Goal: Contribute content: Add original content to the website for others to see

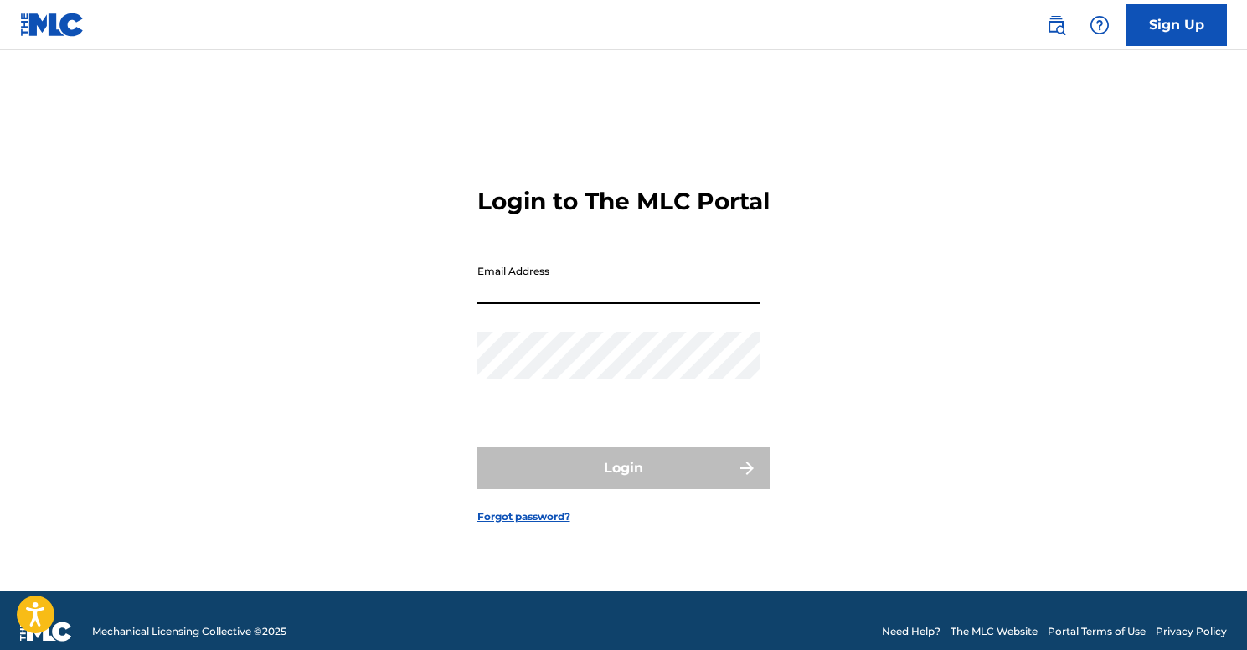
click at [546, 304] on input "Email Address" at bounding box center [618, 280] width 283 height 48
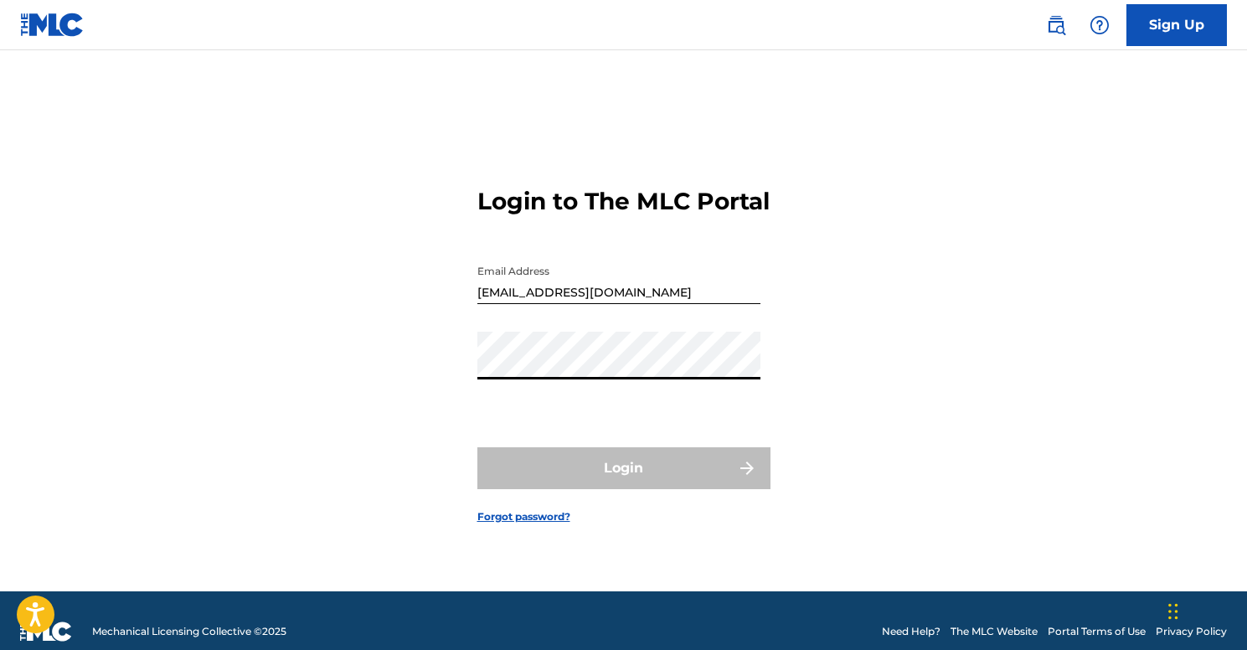
type input "[EMAIL_ADDRESS][DOMAIN_NAME]"
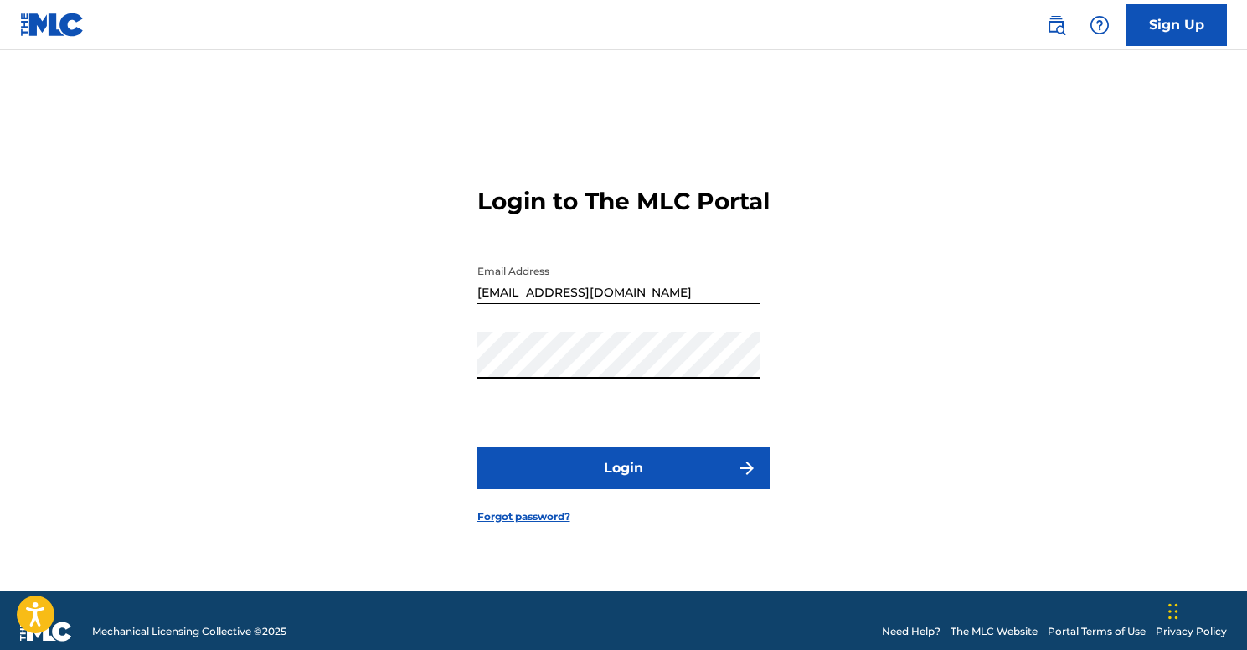
click at [638, 482] on button "Login" at bounding box center [623, 468] width 293 height 42
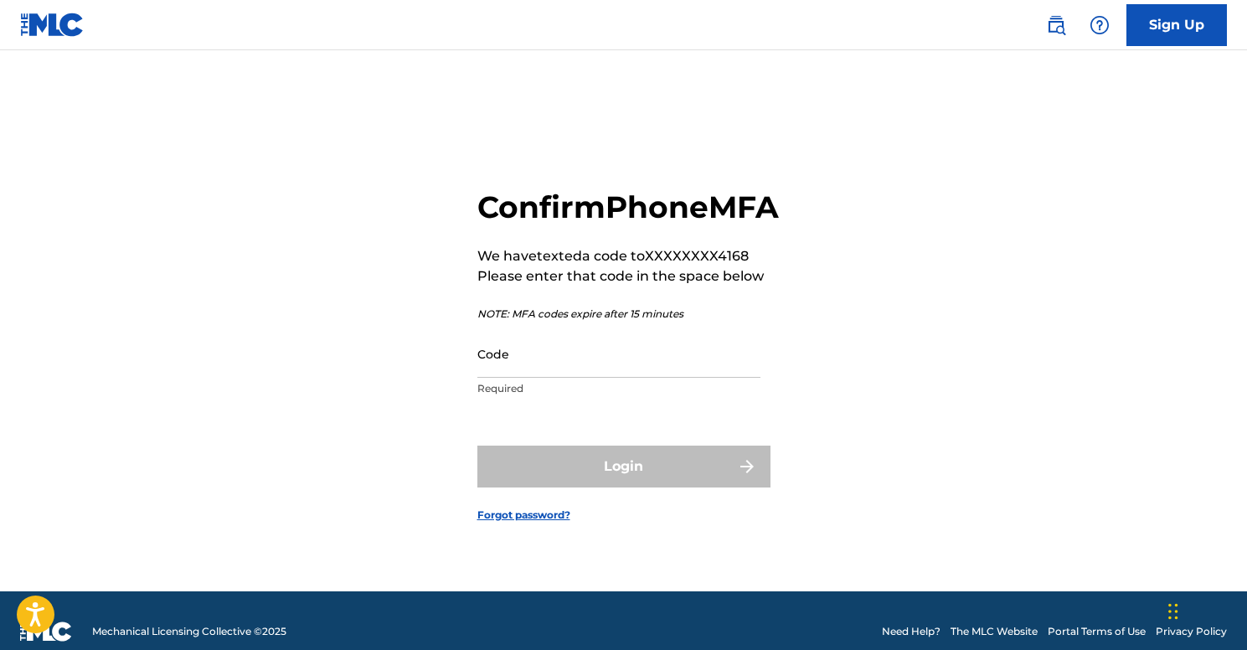
click at [556, 378] on input "Code" at bounding box center [618, 354] width 283 height 48
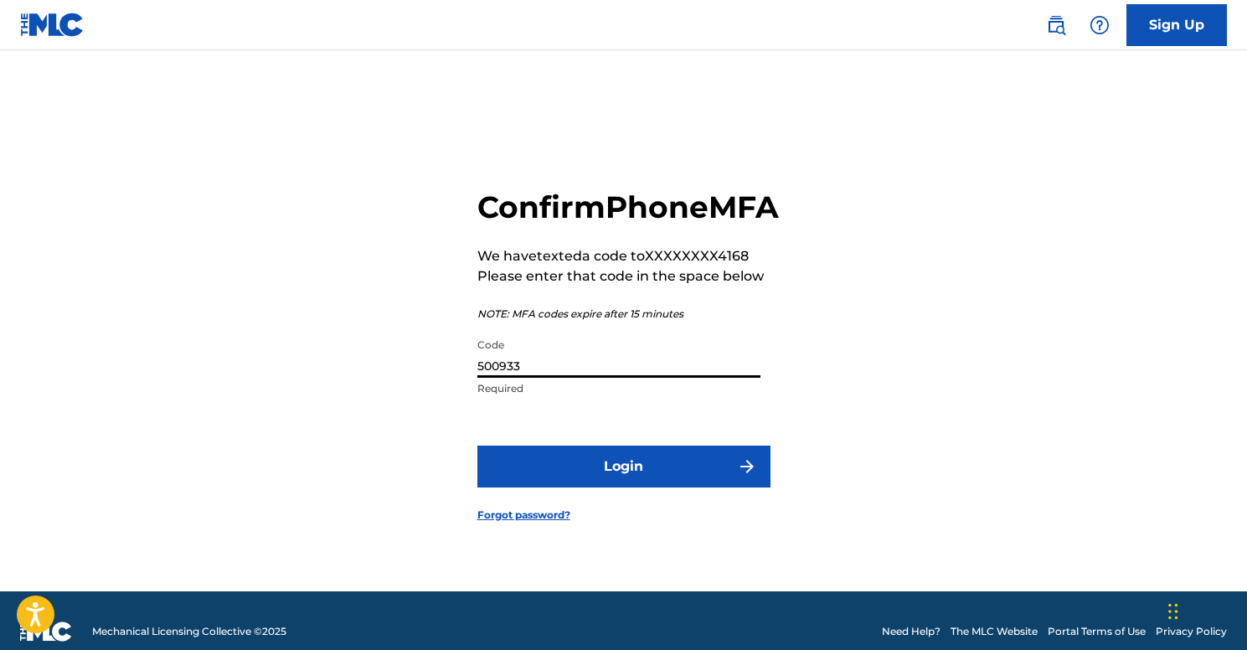
type input "500933"
click at [658, 478] on button "Login" at bounding box center [623, 467] width 293 height 42
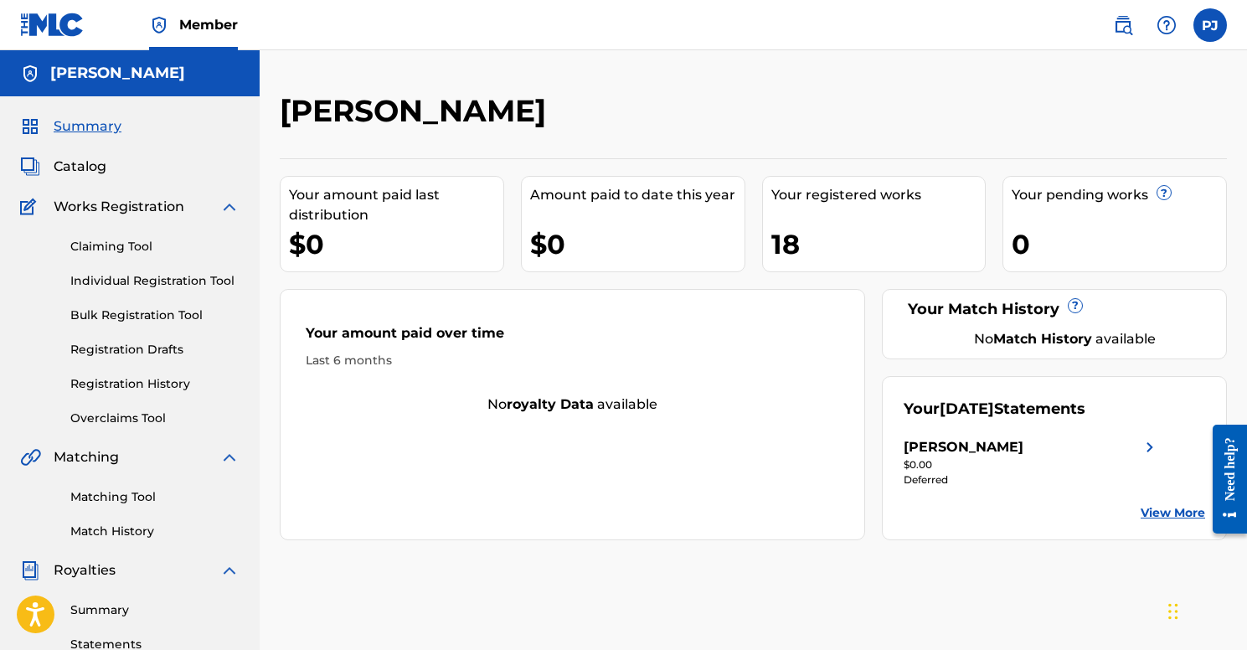
click at [788, 248] on div "18" at bounding box center [878, 244] width 214 height 38
click at [91, 174] on span "Catalog" at bounding box center [80, 167] width 53 height 20
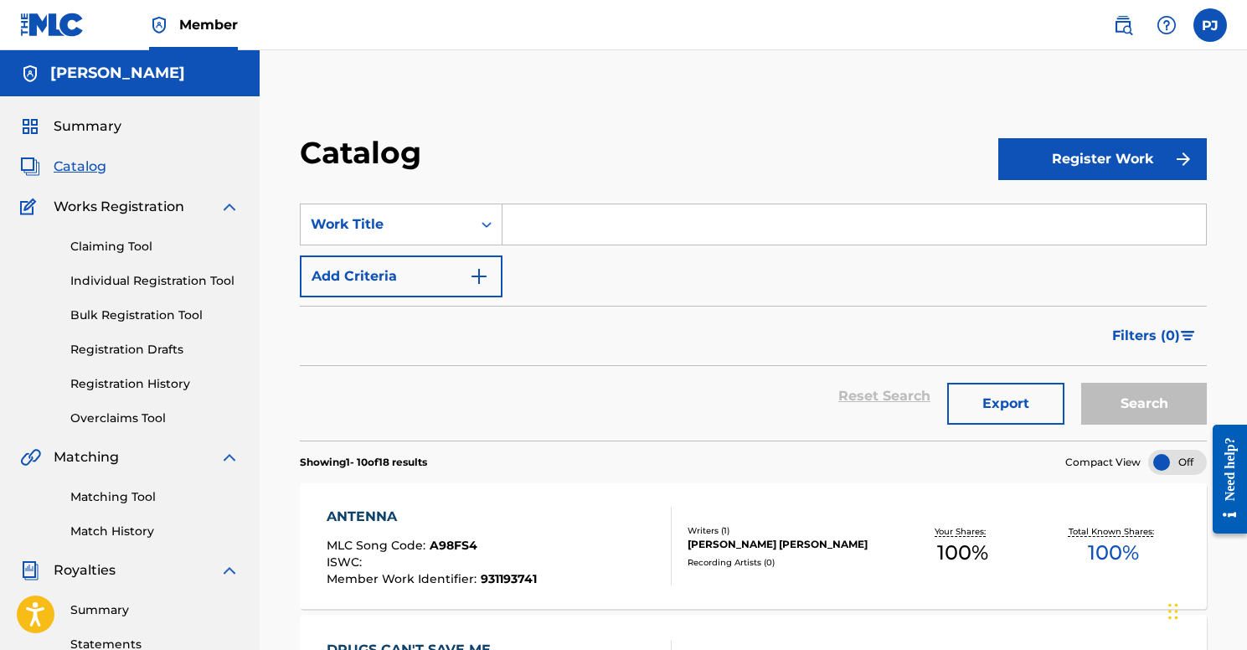
click at [1026, 169] on button "Register Work" at bounding box center [1102, 159] width 209 height 42
click at [1043, 254] on link "By File Upload" at bounding box center [1102, 254] width 209 height 40
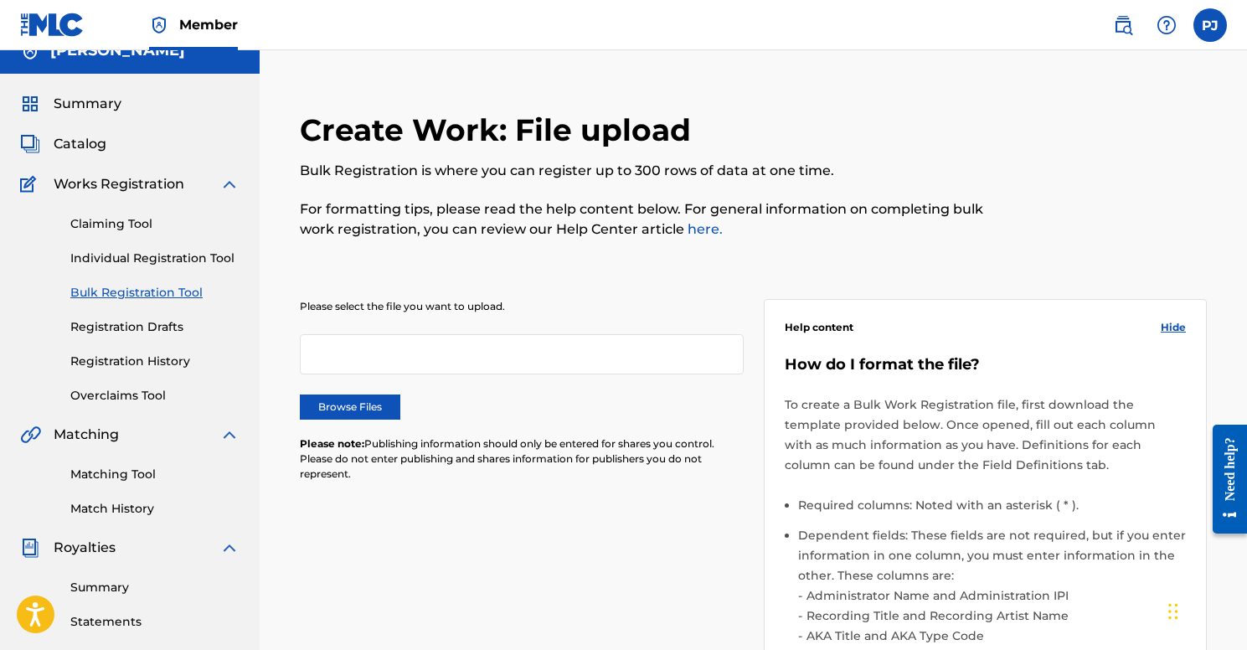
scroll to position [21, 0]
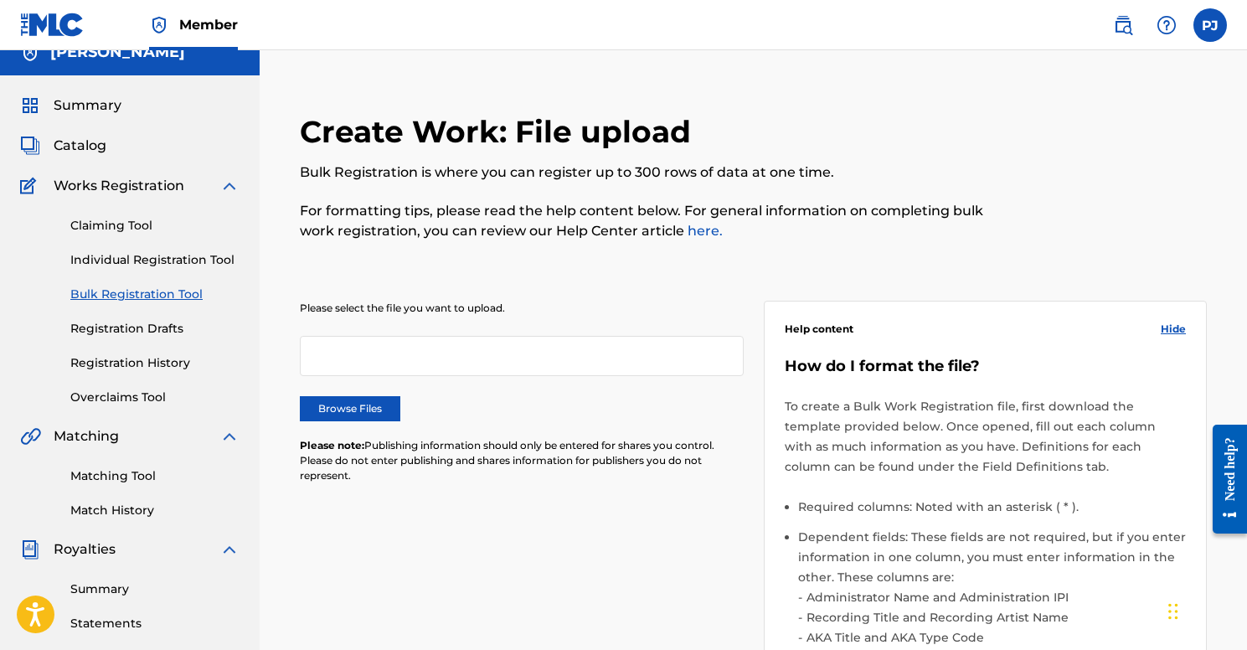
click at [367, 402] on label "Browse Files" at bounding box center [350, 408] width 100 height 25
click at [0, 0] on input "Browse Files" at bounding box center [0, 0] width 0 height 0
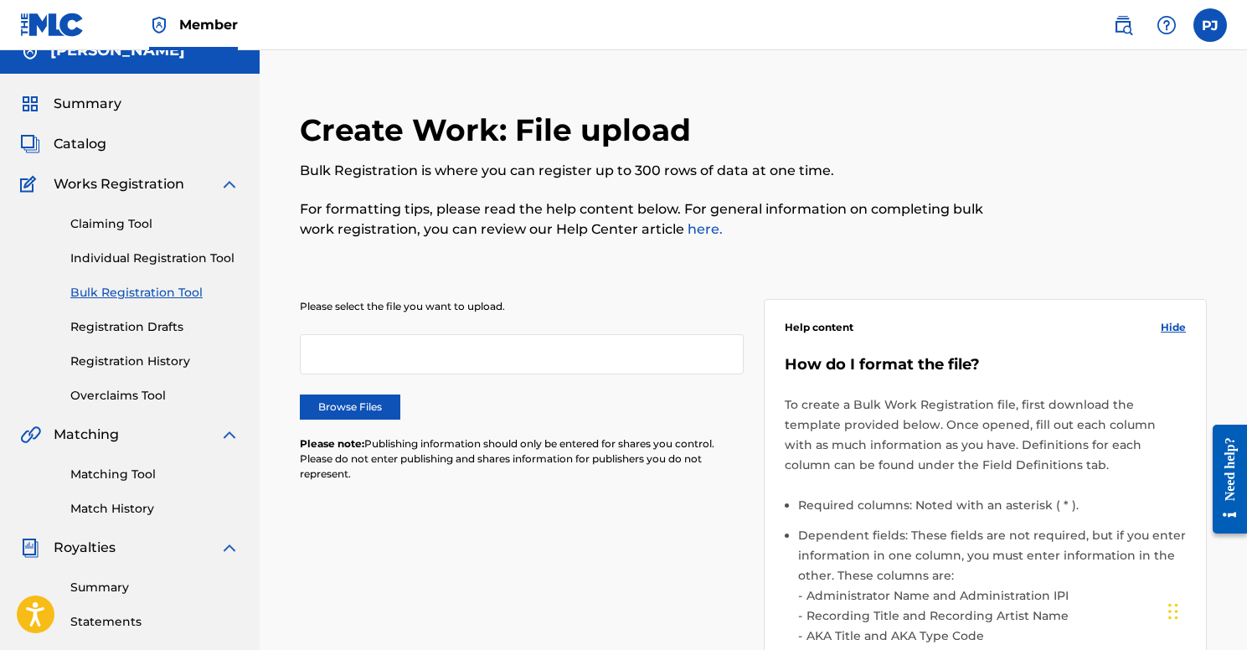
scroll to position [0, 0]
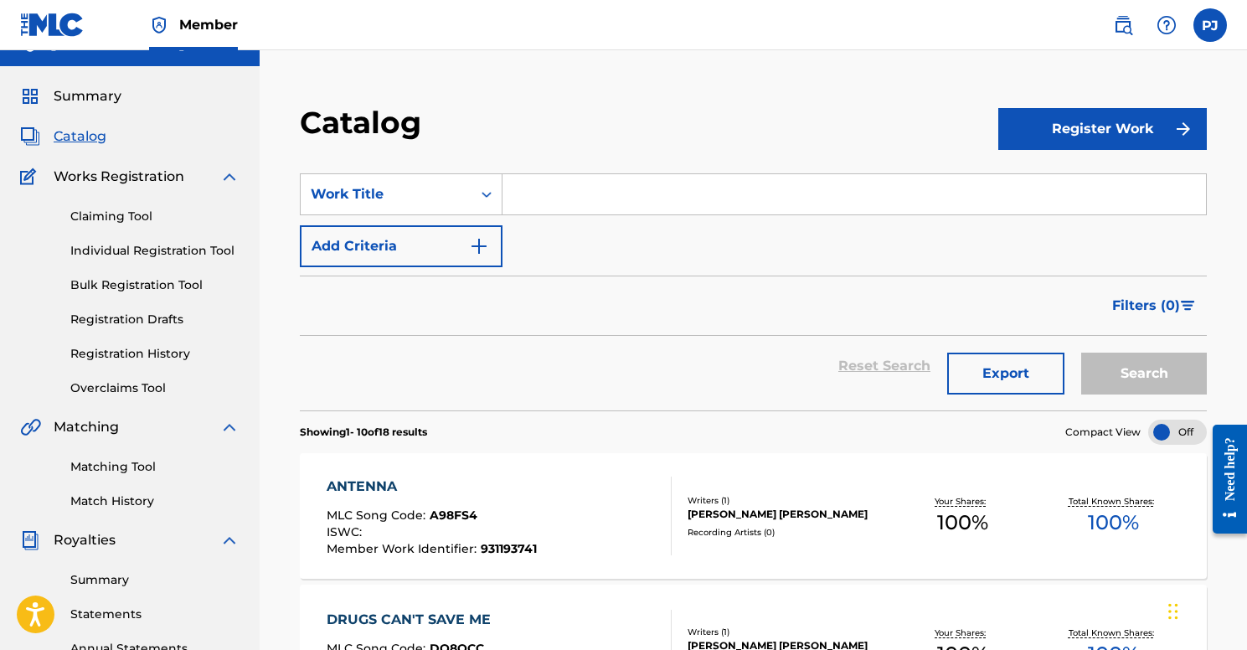
scroll to position [25, 0]
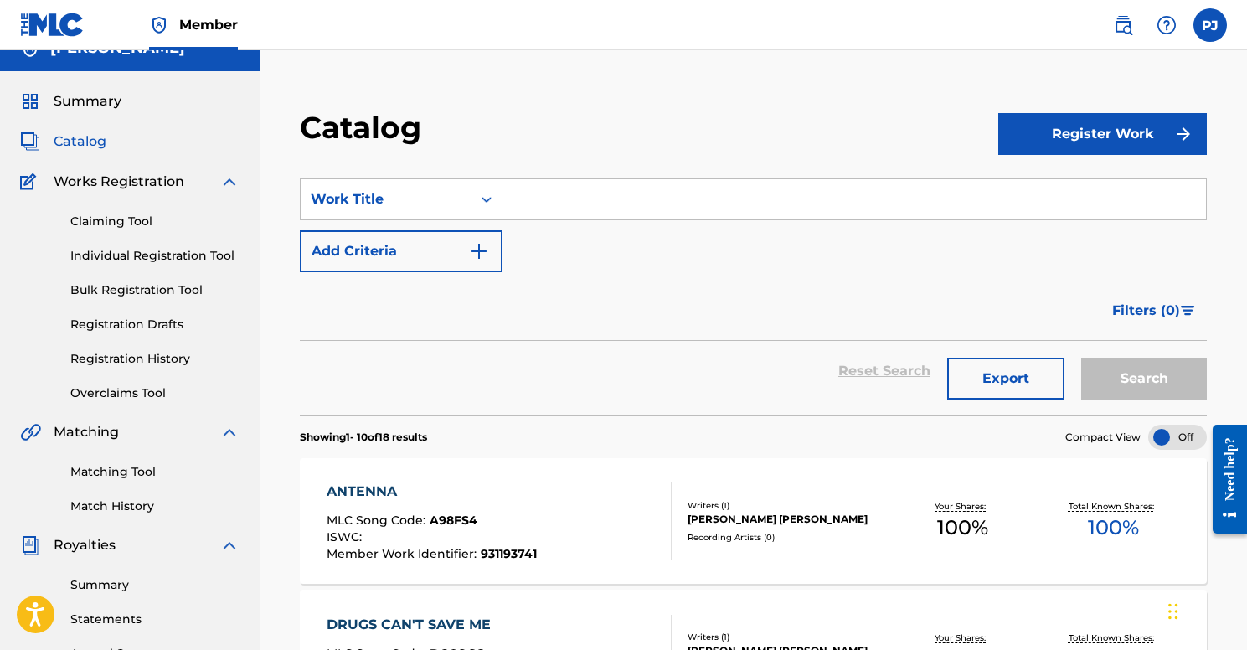
click at [1100, 127] on button "Register Work" at bounding box center [1102, 134] width 209 height 42
click at [1069, 184] on link "Individual" at bounding box center [1102, 188] width 209 height 40
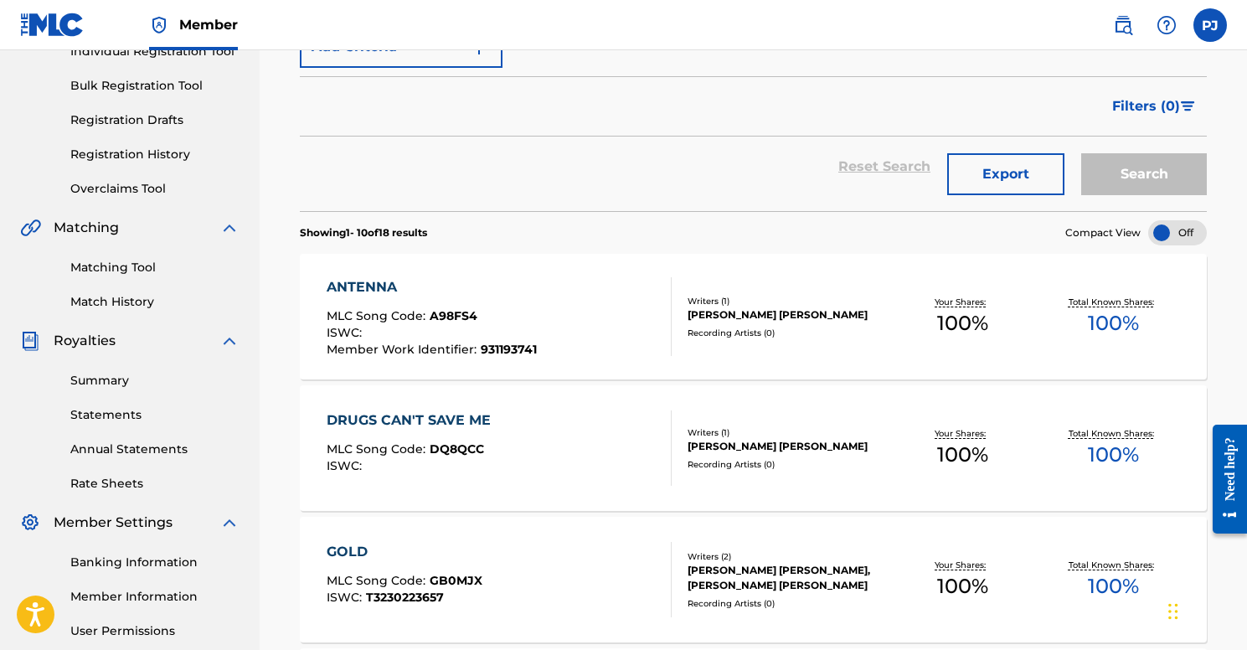
scroll to position [225, 0]
